Goal: Task Accomplishment & Management: Use online tool/utility

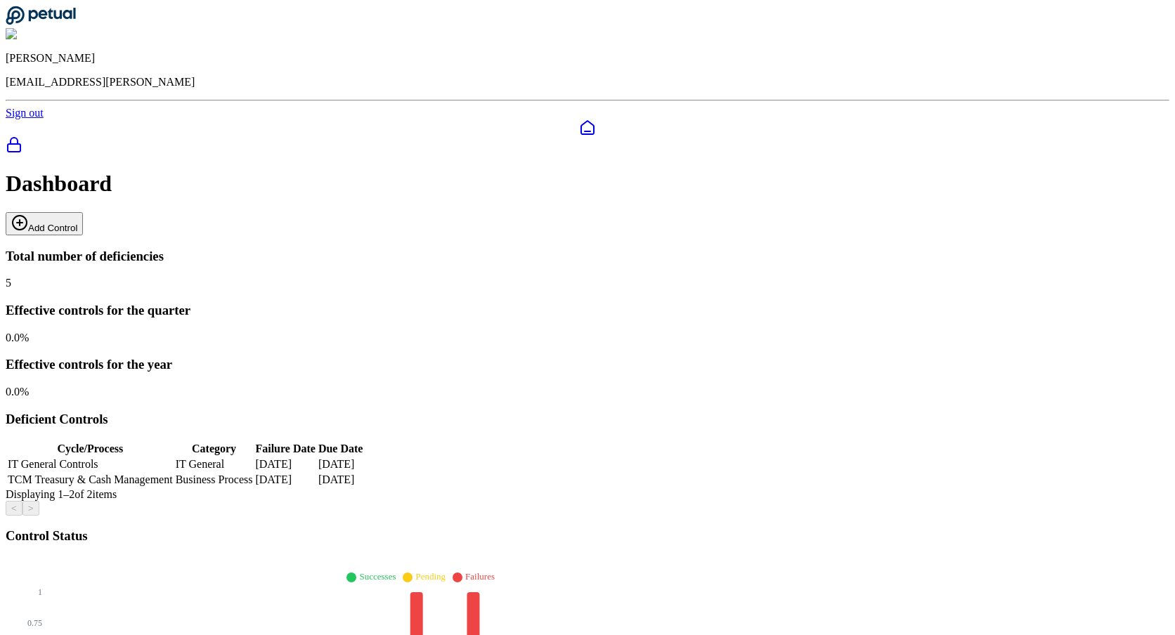
click at [28, 214] on icon at bounding box center [19, 222] width 17 height 17
click at [83, 212] on button "Add Control" at bounding box center [44, 223] width 77 height 23
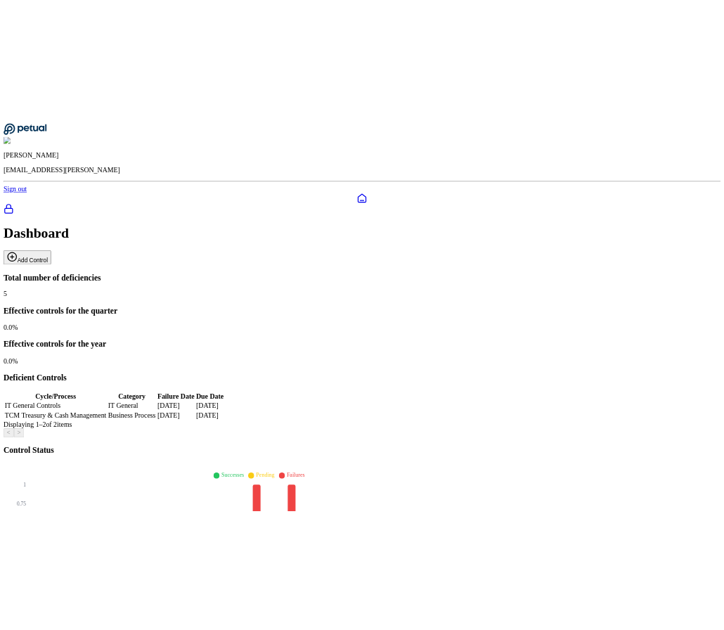
scroll to position [35, 0]
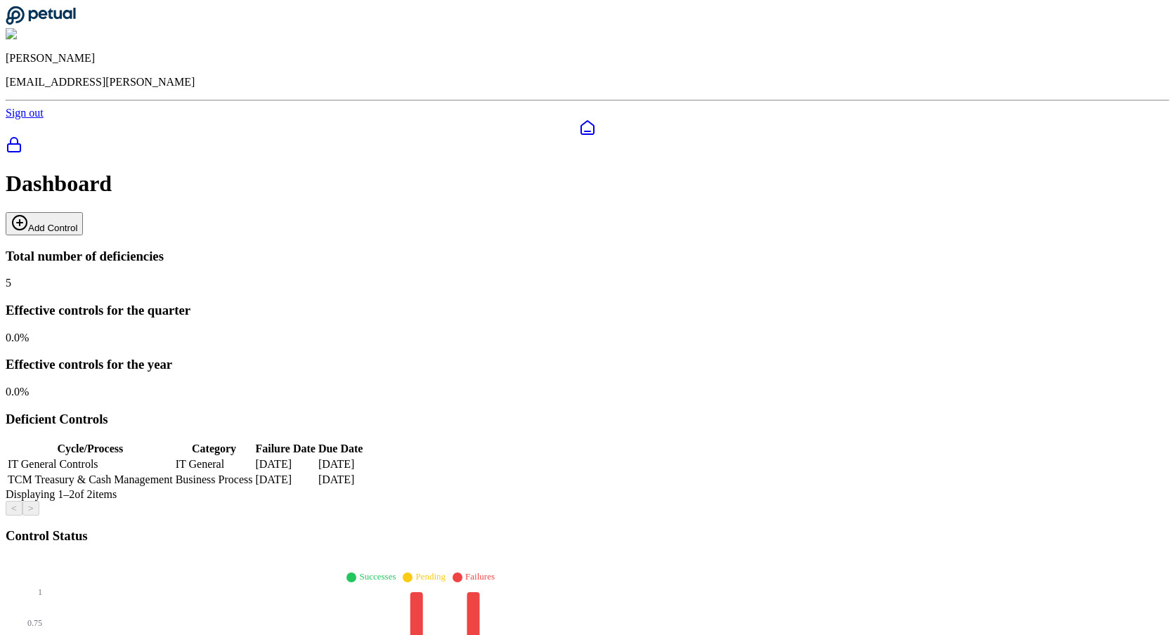
scroll to position [35, 0]
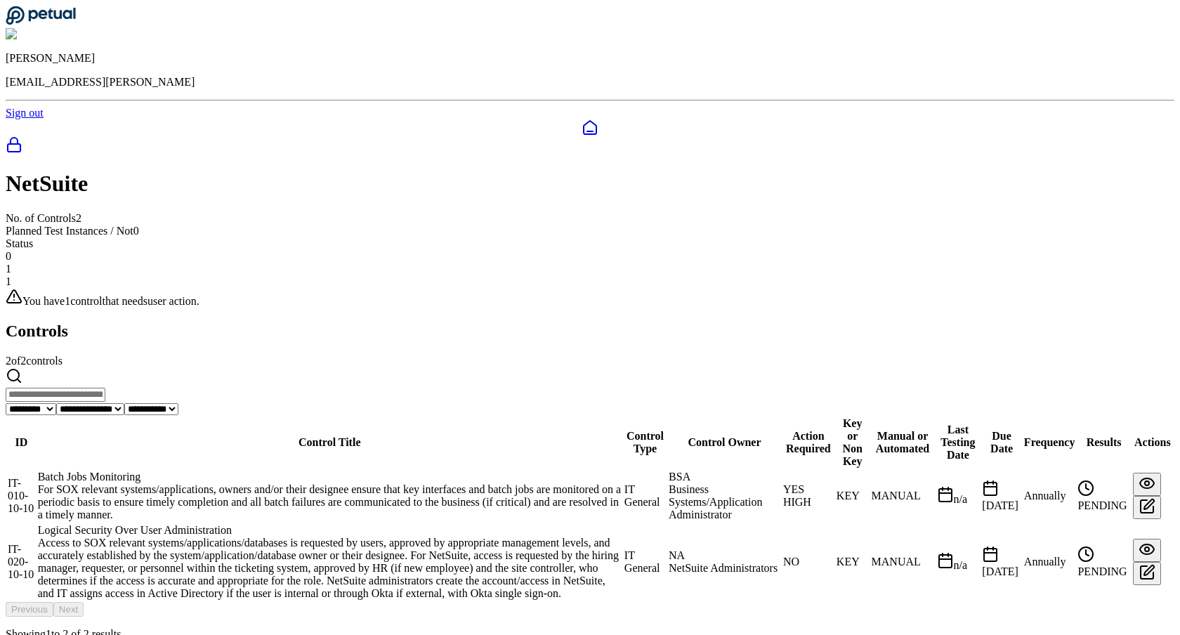
click at [337, 471] on div "Batch Jobs Monitoring" at bounding box center [330, 477] width 584 height 13
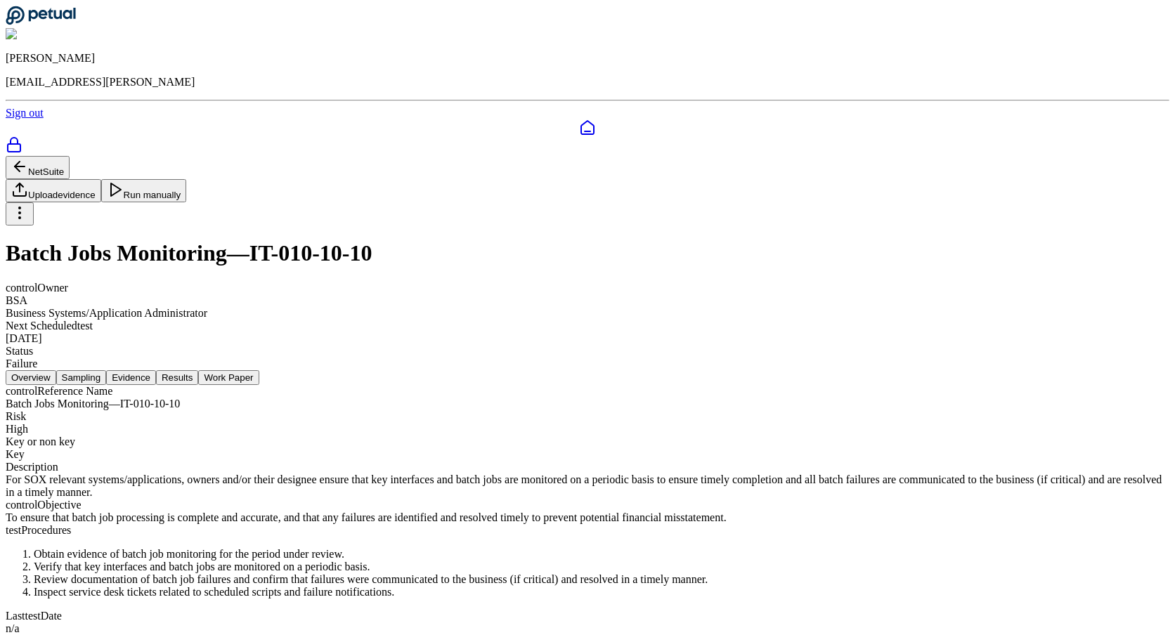
click at [198, 370] on button "Results" at bounding box center [177, 377] width 42 height 15
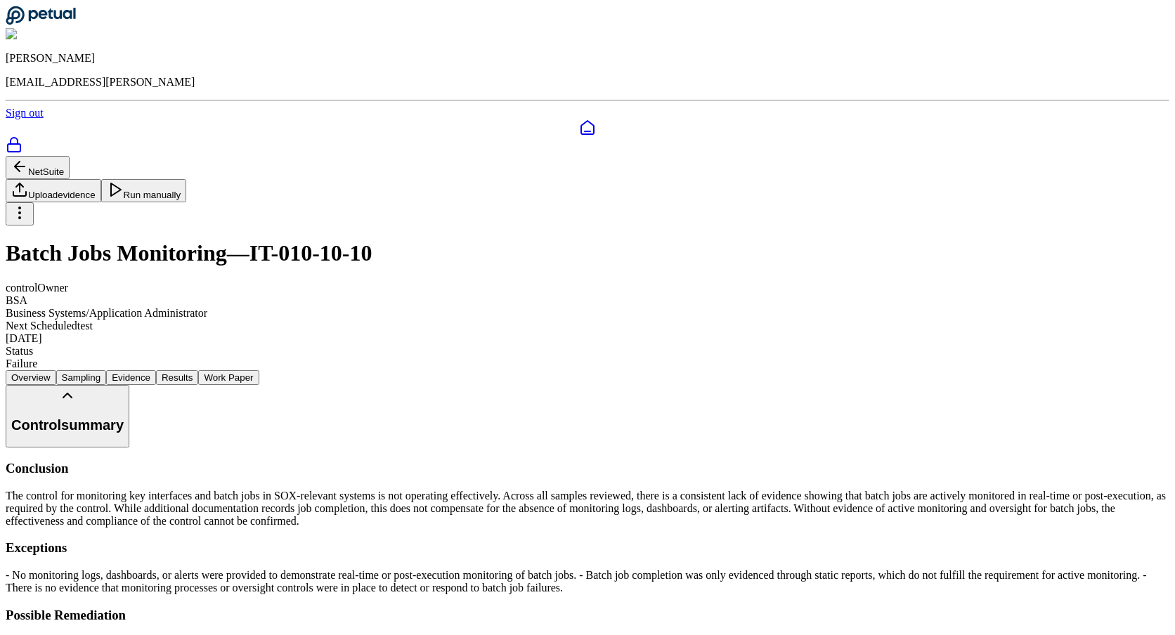
click at [70, 156] on button "NetSuite" at bounding box center [38, 167] width 64 height 23
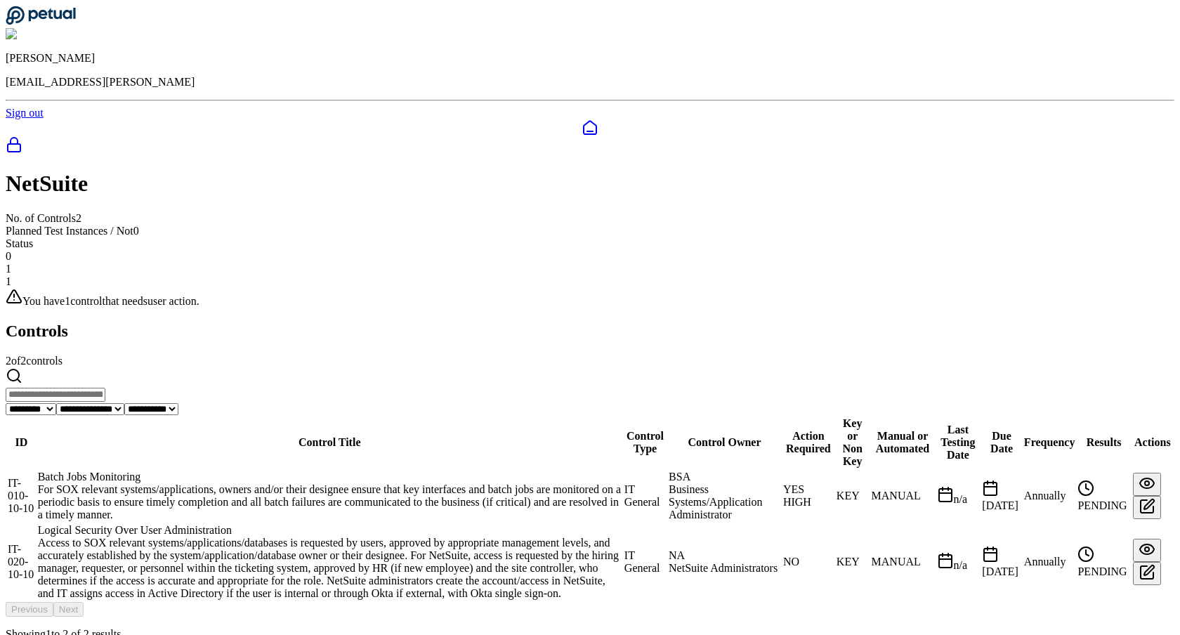
click at [368, 523] on td "Logical Security Over User Administration Access to SOX relevant systems/applic…" at bounding box center [329, 561] width 585 height 77
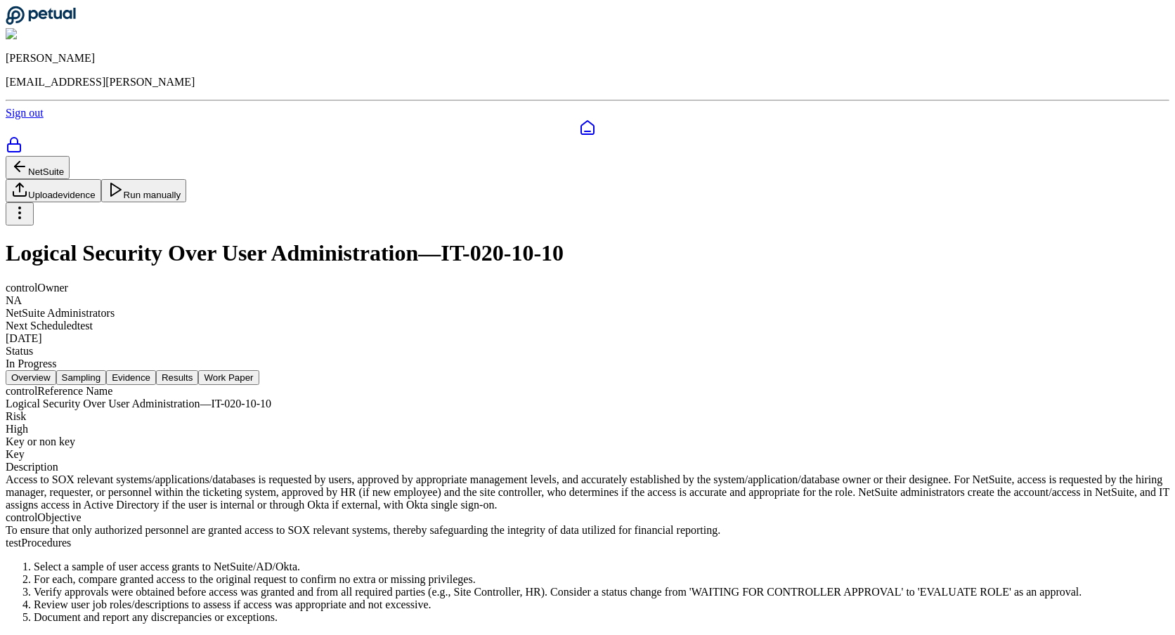
click at [198, 370] on button "Results" at bounding box center [177, 377] width 42 height 15
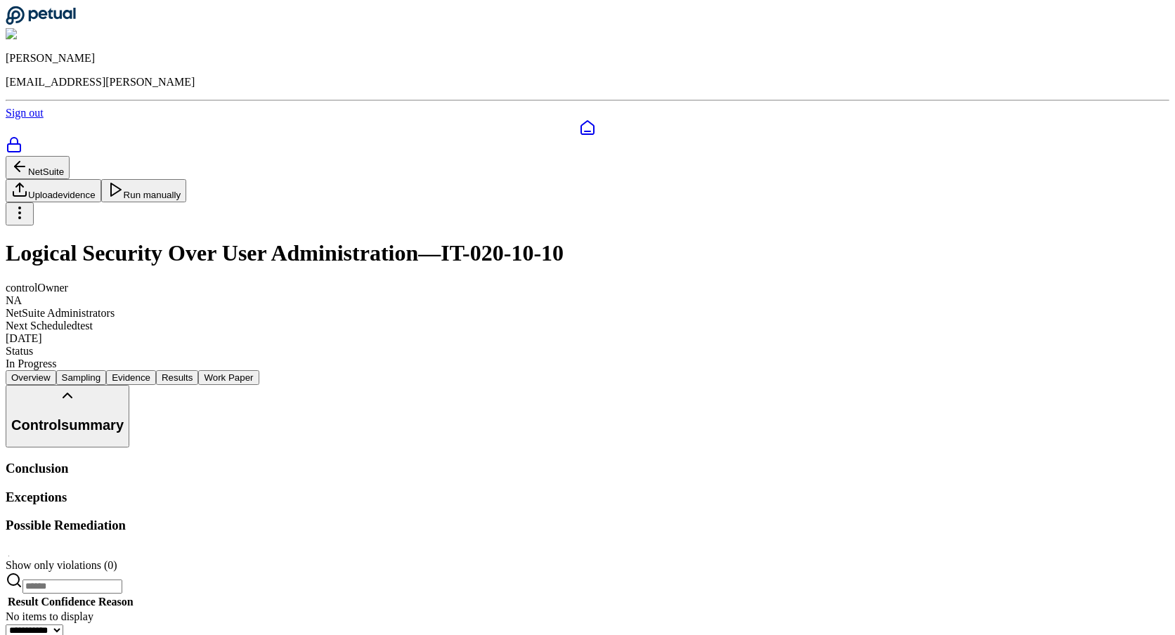
scroll to position [1, 0]
click at [156, 370] on button "Evidence" at bounding box center [131, 377] width 50 height 15
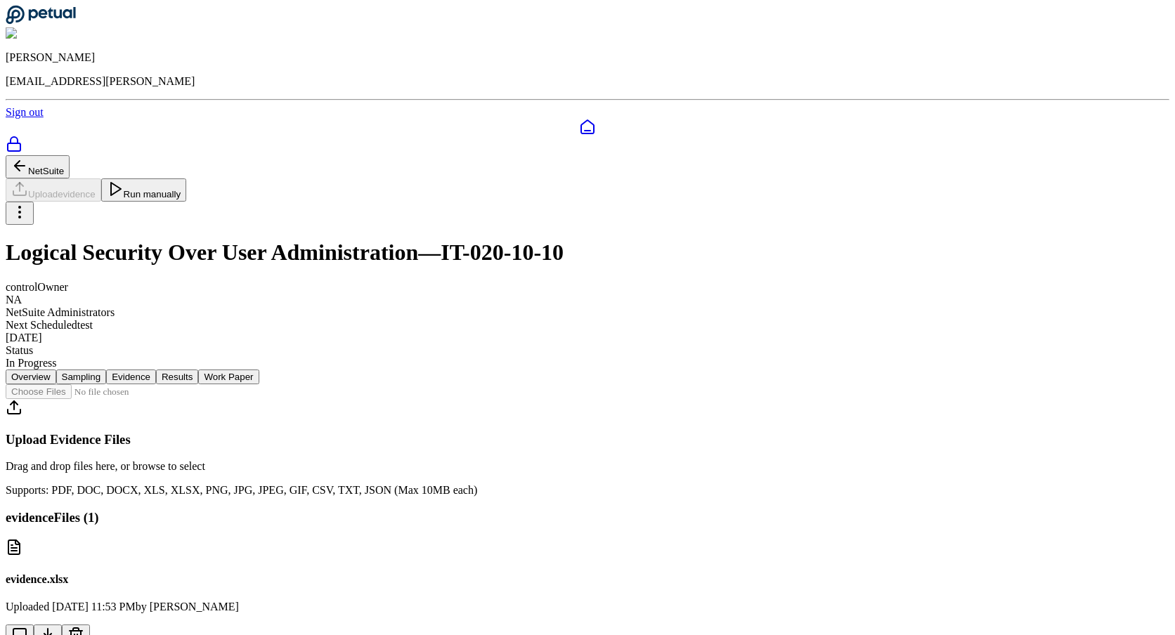
click at [107, 370] on button "Sampling" at bounding box center [81, 377] width 51 height 15
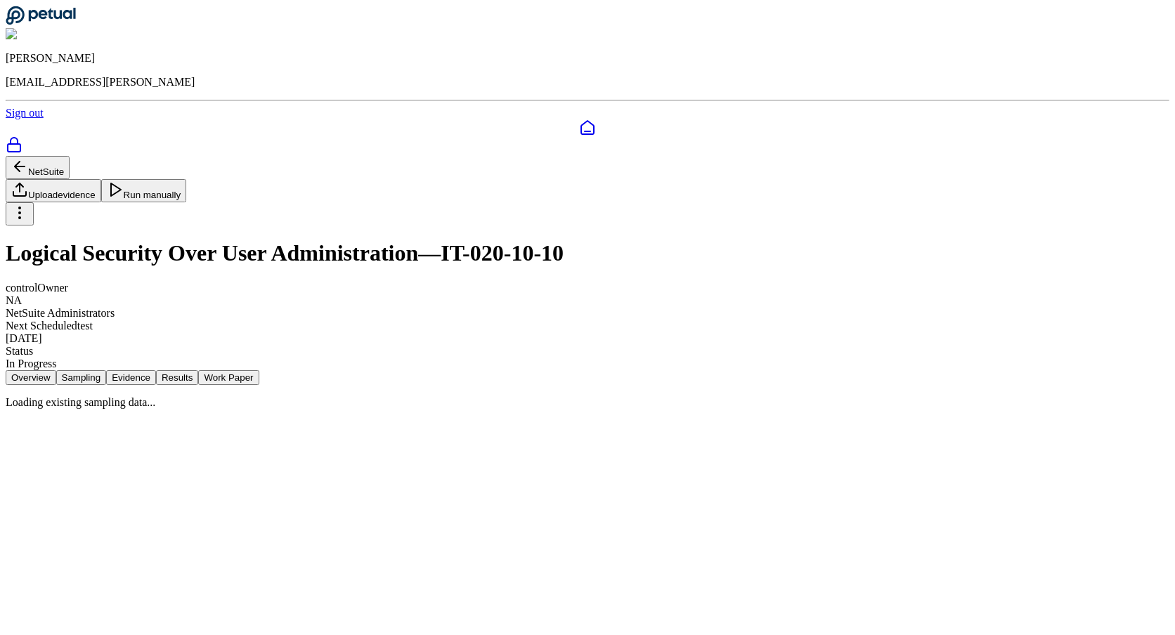
click at [56, 370] on button "Overview" at bounding box center [31, 377] width 51 height 15
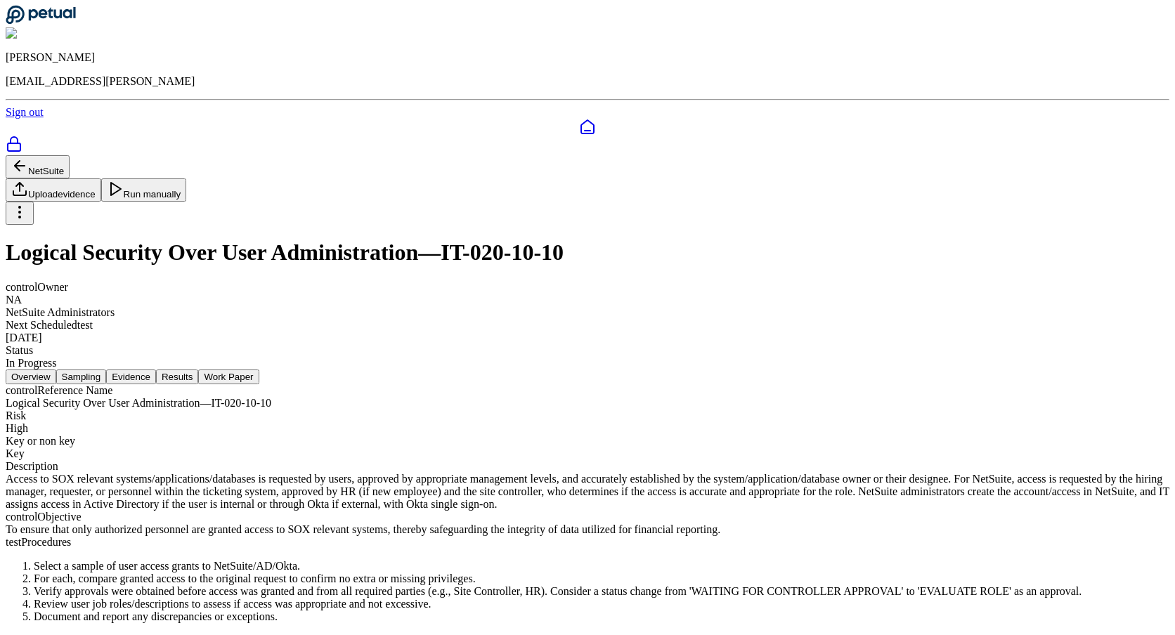
click at [198, 370] on button "Results" at bounding box center [177, 377] width 42 height 15
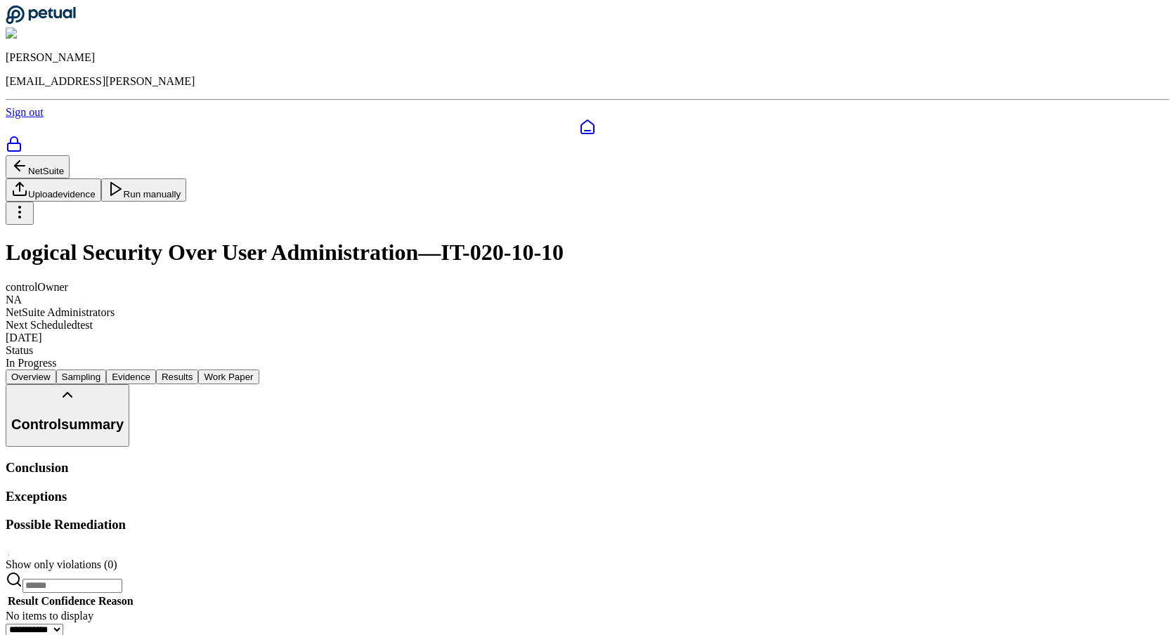
click at [579, 119] on icon at bounding box center [587, 127] width 17 height 17
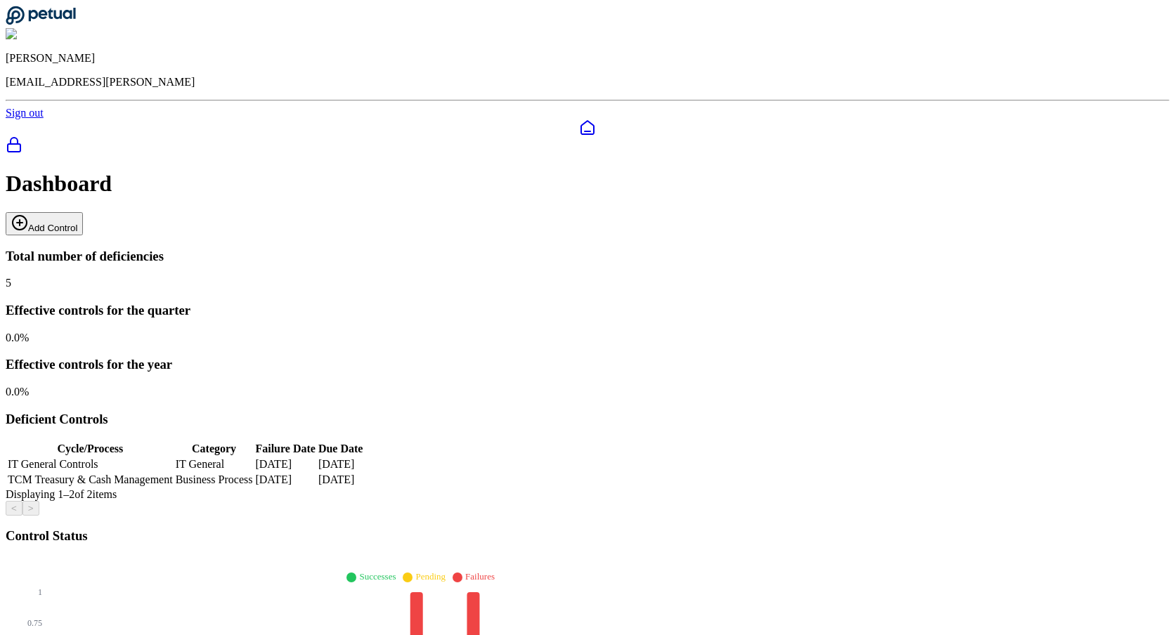
click at [83, 212] on button "Add Control" at bounding box center [44, 223] width 77 height 23
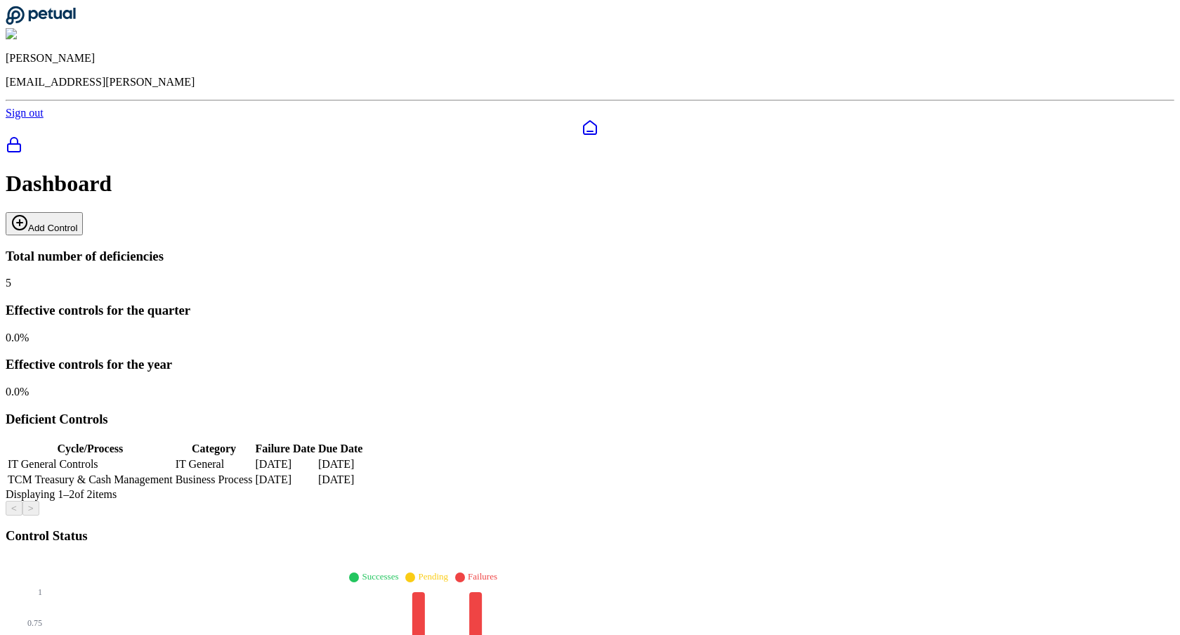
click at [83, 212] on button "Add Control" at bounding box center [44, 223] width 77 height 23
